Goal: Information Seeking & Learning: Learn about a topic

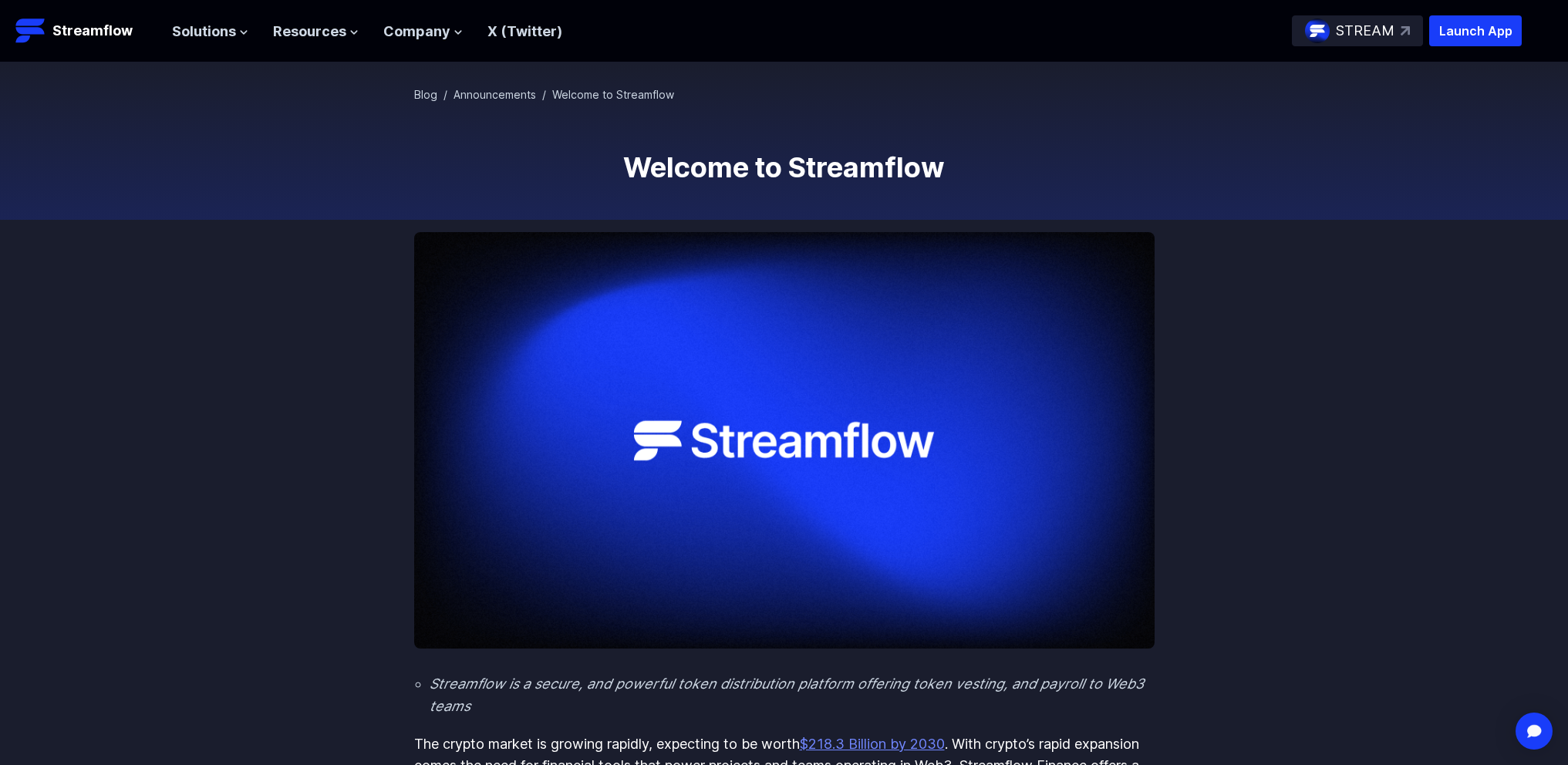
scroll to position [77, 0]
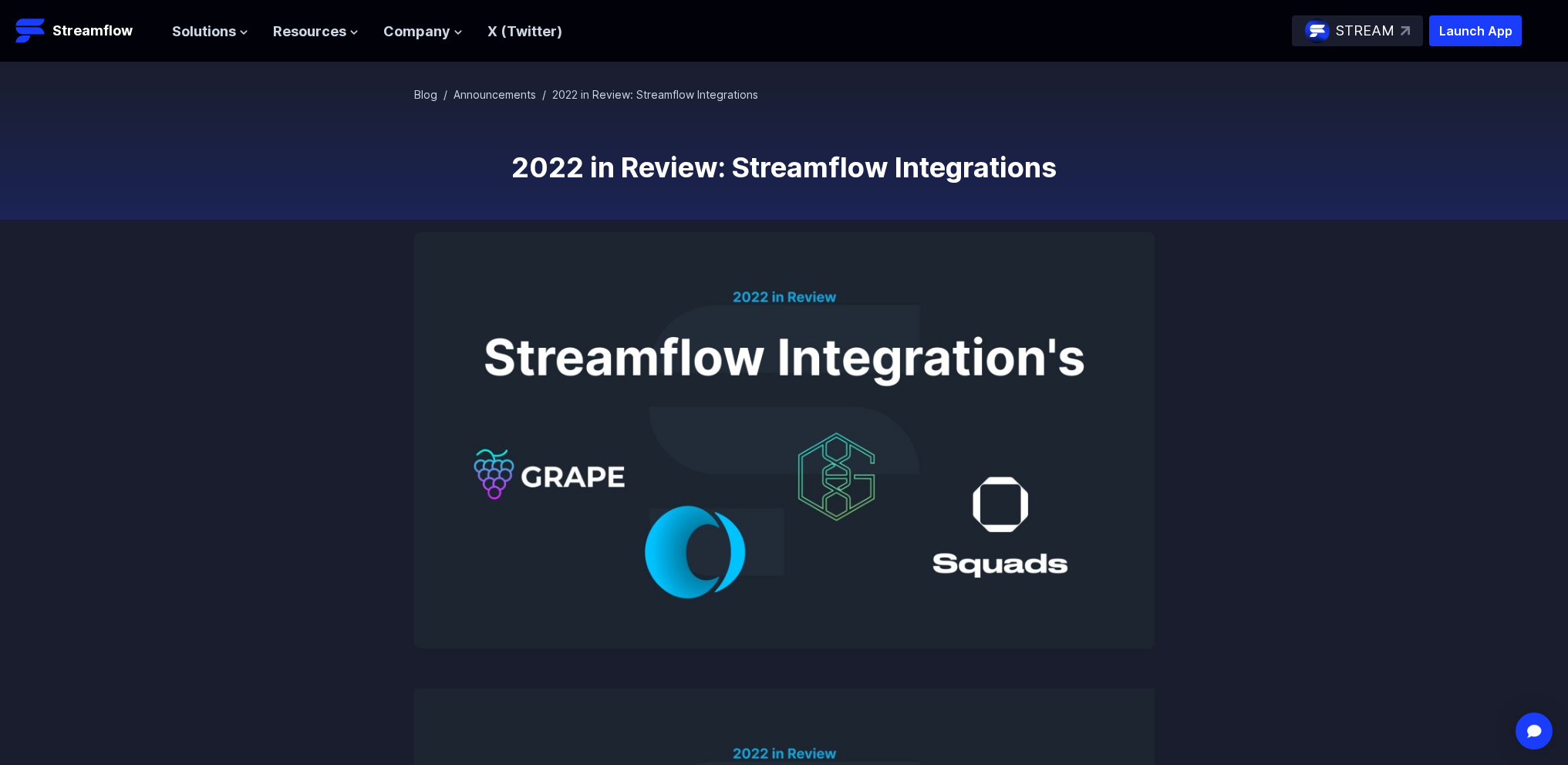
scroll to position [77, 0]
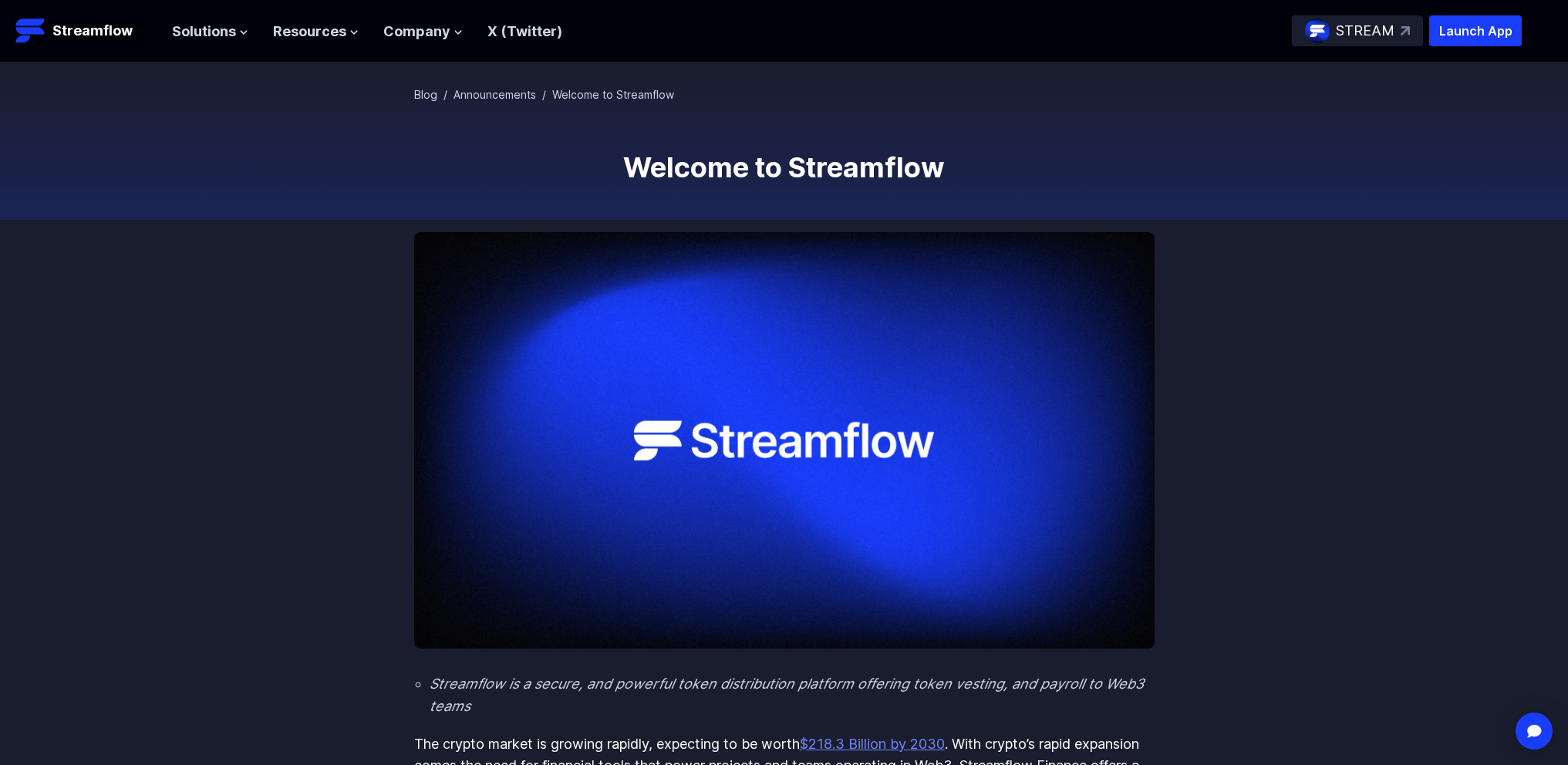
scroll to position [77, 0]
